Goal: Obtain resource: Download file/media

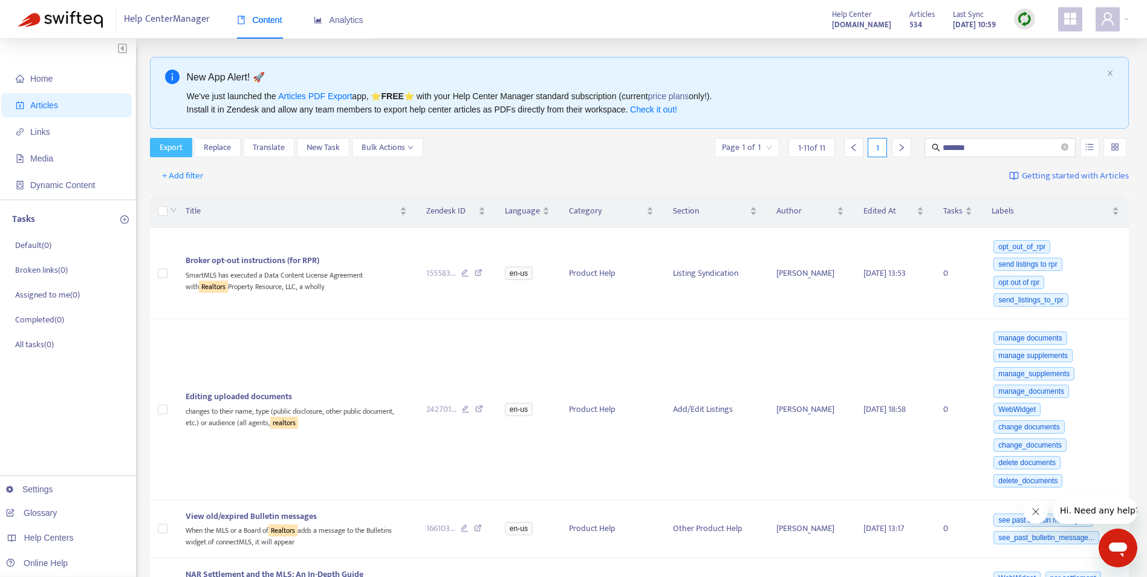
click at [172, 146] on span "Export" at bounding box center [171, 147] width 23 height 13
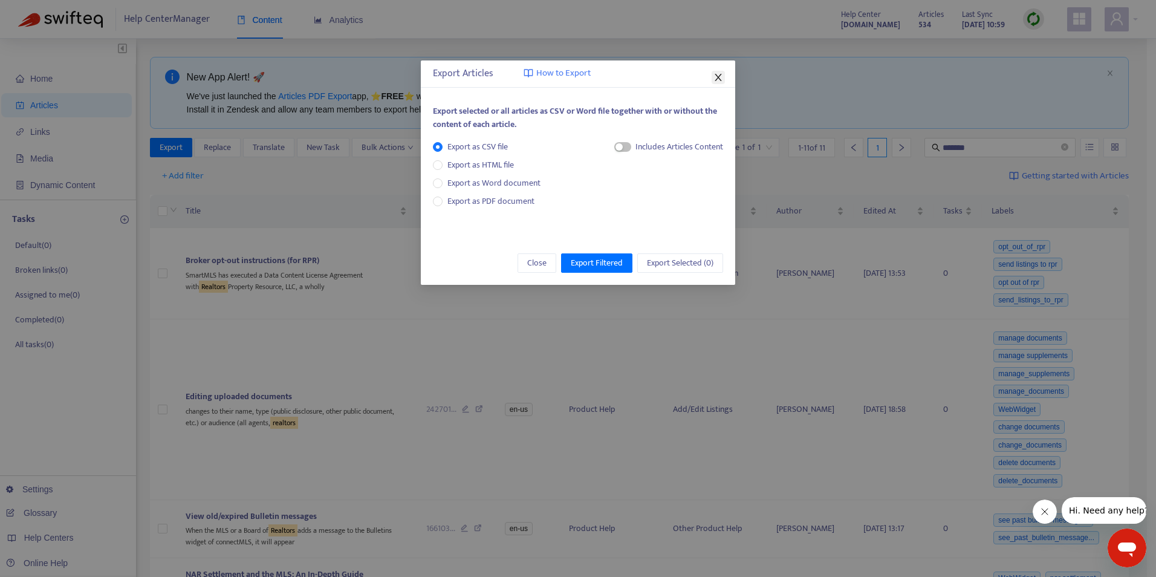
click at [718, 76] on icon "close" at bounding box center [718, 78] width 10 height 10
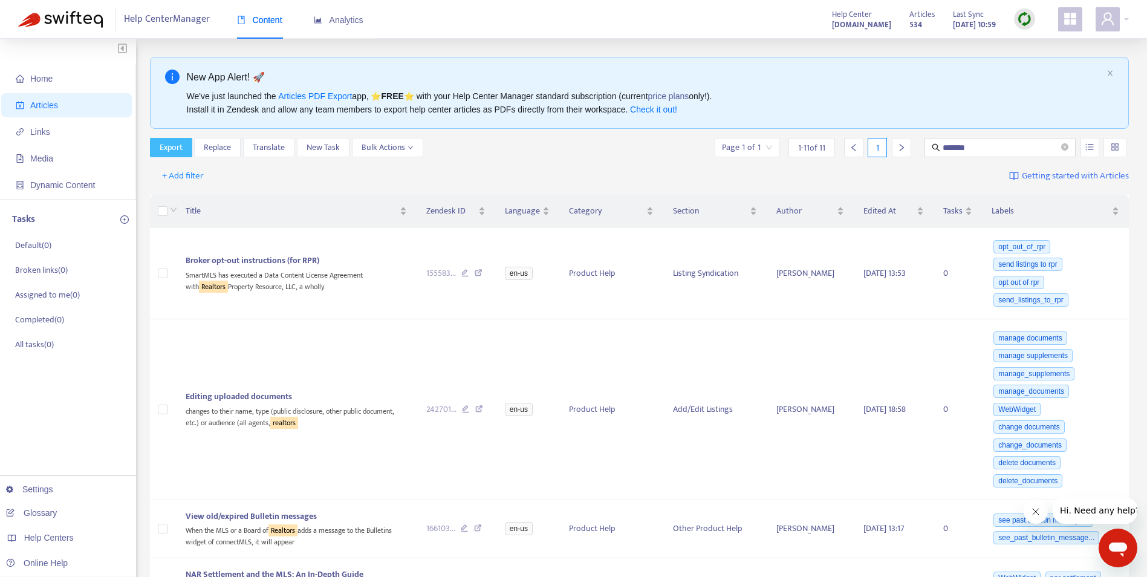
click at [175, 150] on span "Export" at bounding box center [171, 147] width 23 height 13
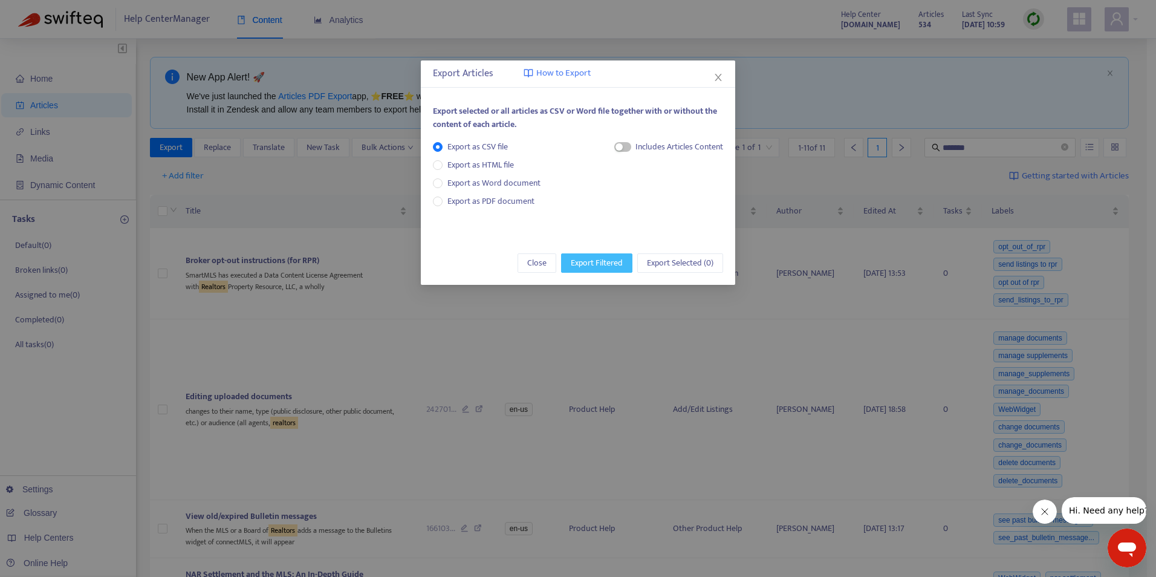
click at [601, 267] on span "Export Filtered" at bounding box center [597, 262] width 52 height 13
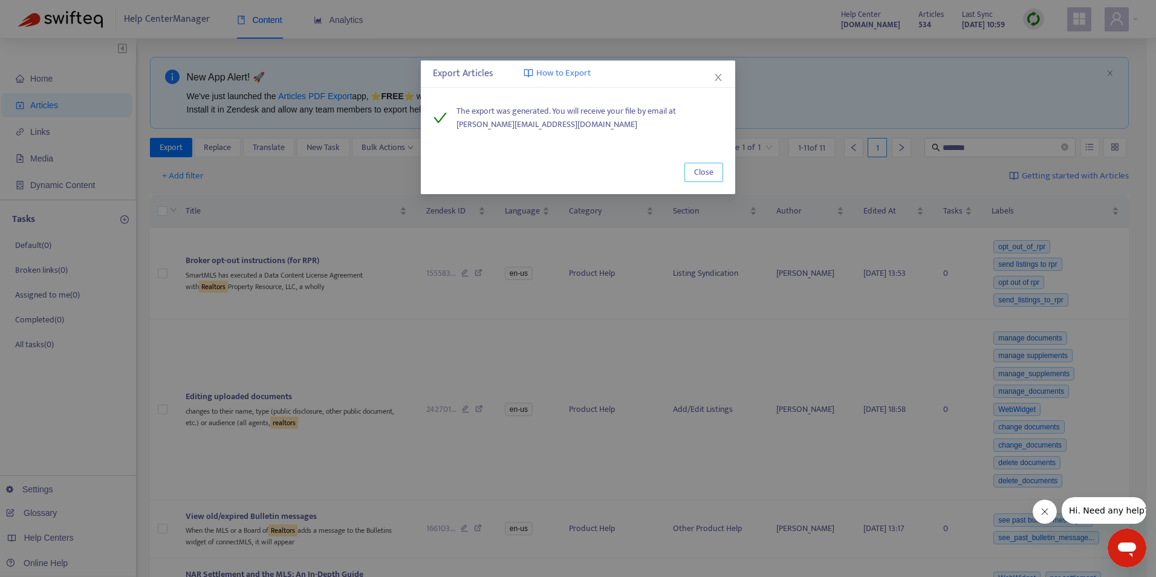
click at [709, 172] on span "Close" at bounding box center [703, 172] width 19 height 13
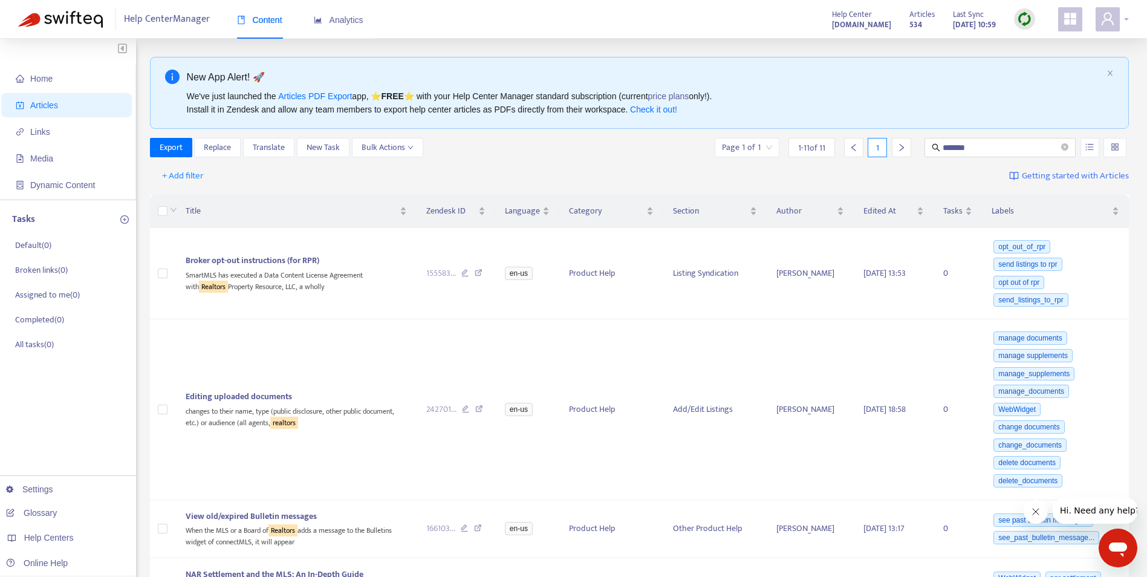
click at [1098, 21] on span at bounding box center [1107, 19] width 24 height 24
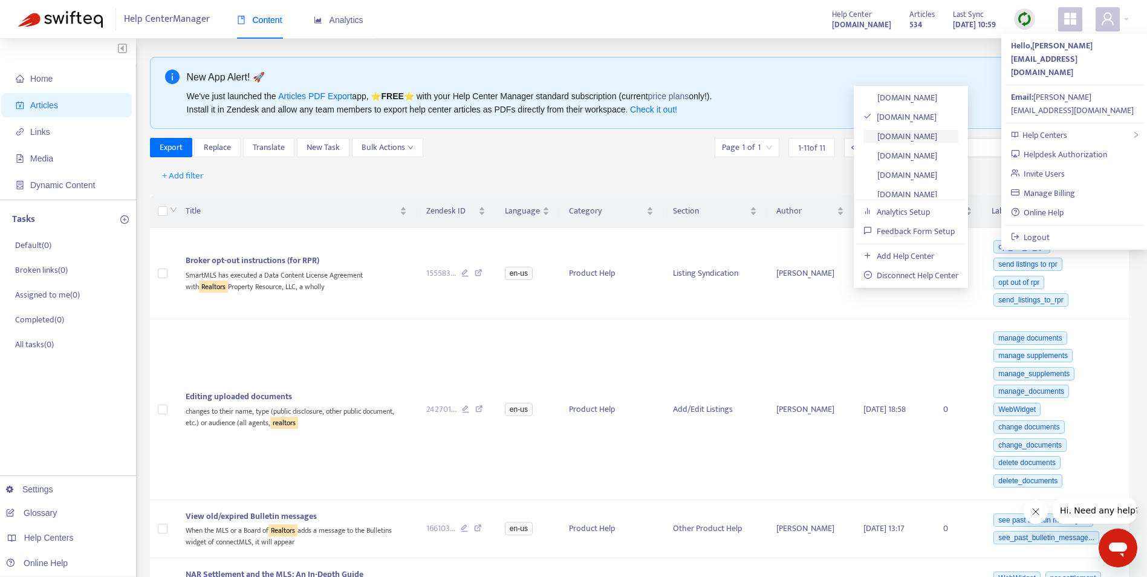
click at [929, 134] on link "[DOMAIN_NAME]" at bounding box center [900, 136] width 74 height 14
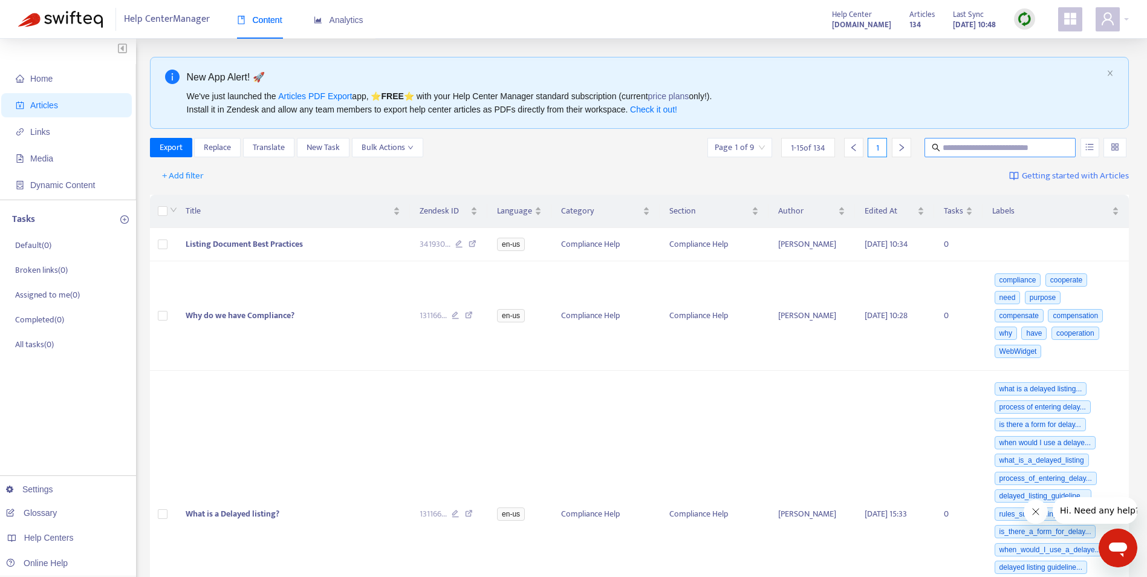
click at [1007, 141] on input "text" at bounding box center [1000, 147] width 116 height 13
type input "*******"
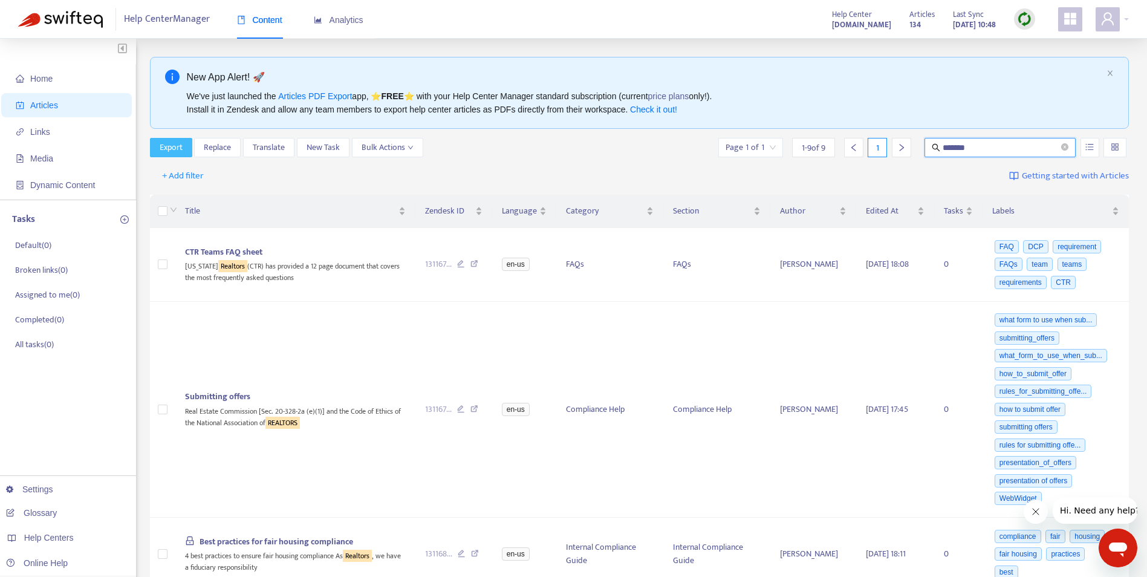
click at [174, 146] on span "Export" at bounding box center [171, 147] width 23 height 13
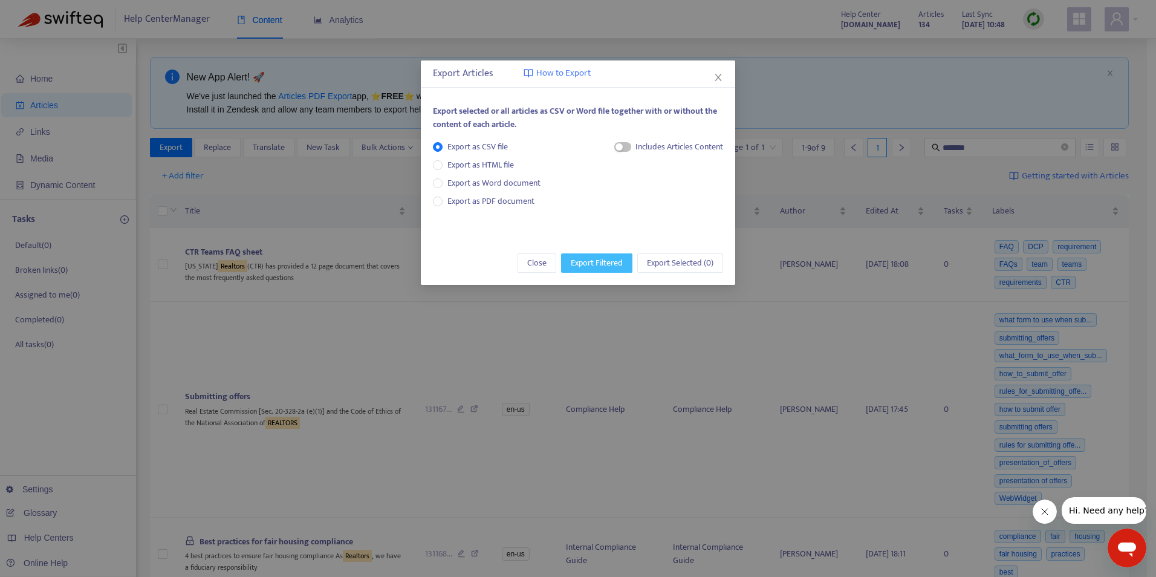
click at [599, 259] on span "Export Filtered" at bounding box center [597, 262] width 52 height 13
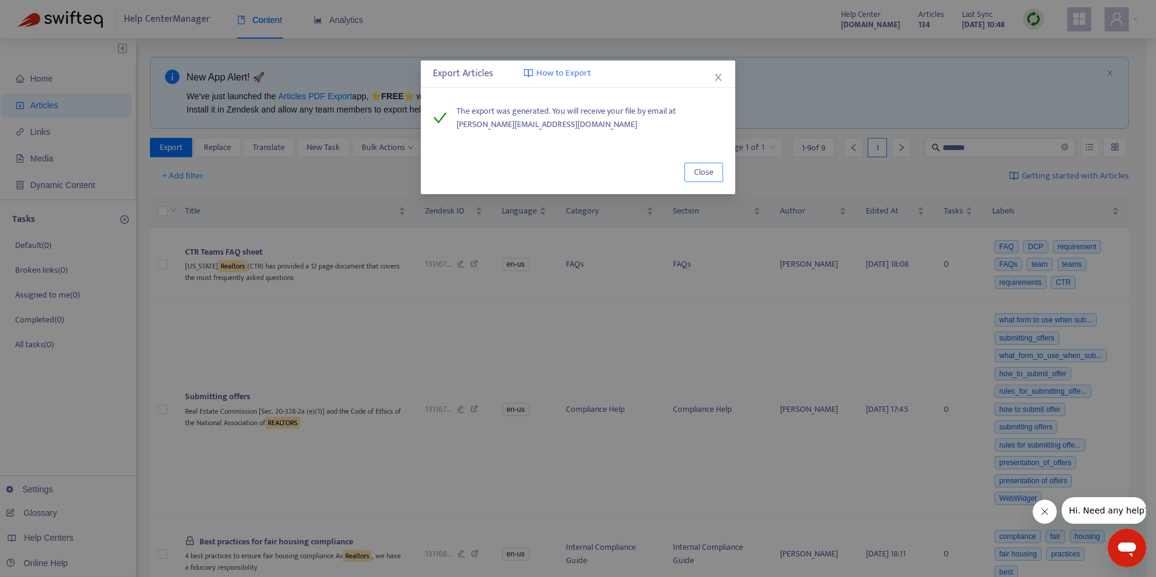
click at [716, 167] on button "Close" at bounding box center [703, 172] width 39 height 19
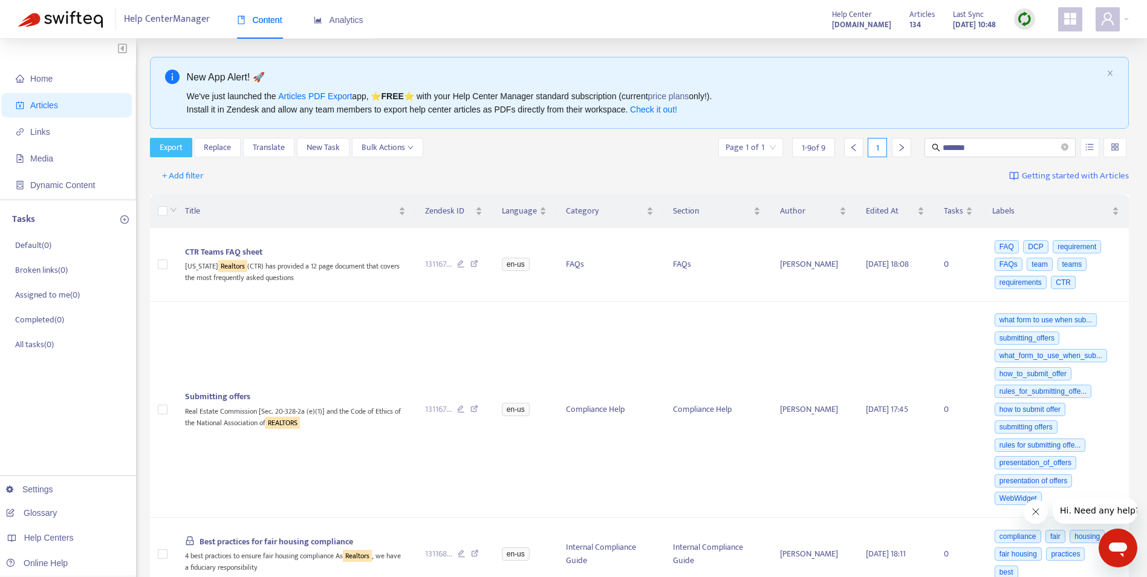
click at [167, 145] on span "Export" at bounding box center [171, 147] width 23 height 13
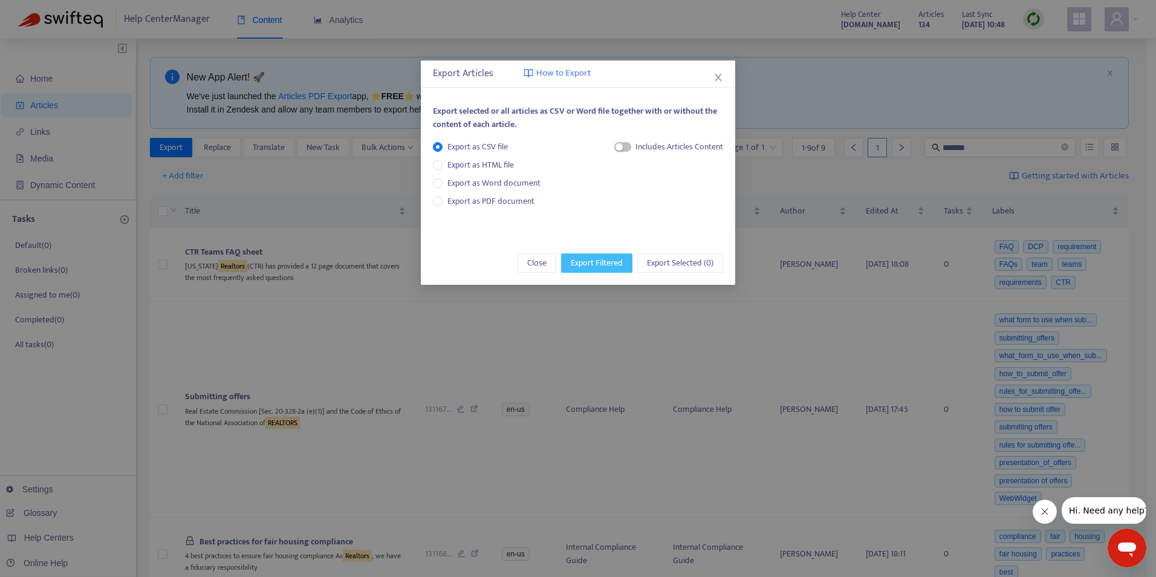
click at [613, 259] on span "Export Filtered" at bounding box center [597, 262] width 52 height 13
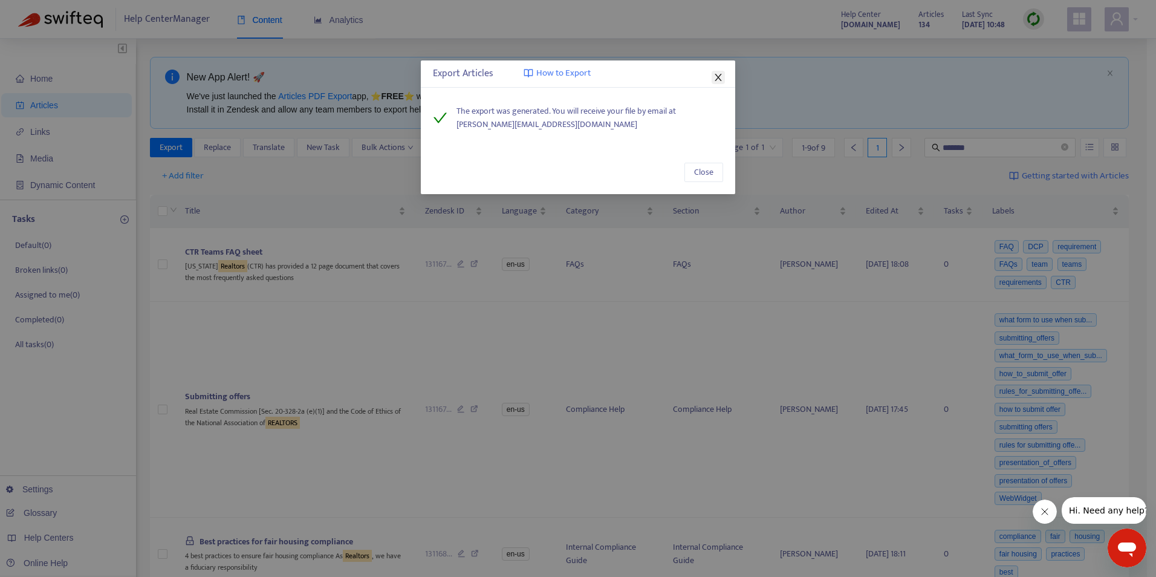
click at [719, 77] on icon "close" at bounding box center [718, 78] width 10 height 10
